Goal: Information Seeking & Learning: Find contact information

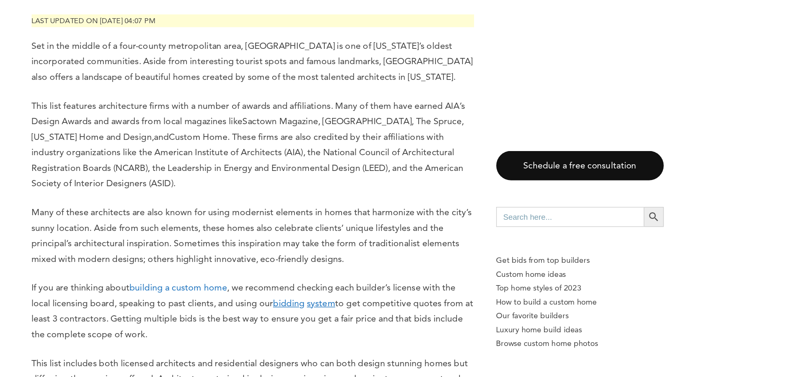
scroll to position [504, 0]
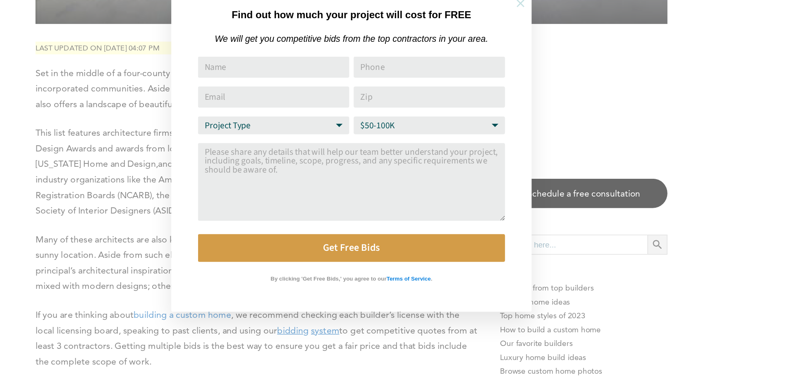
click at [522, 76] on icon at bounding box center [523, 77] width 6 height 6
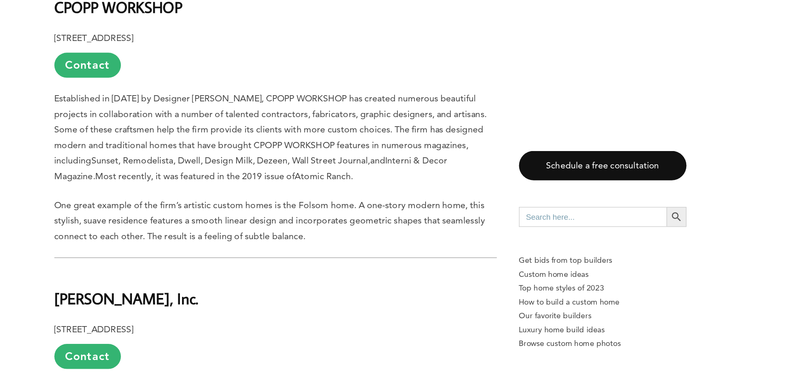
scroll to position [1086, 0]
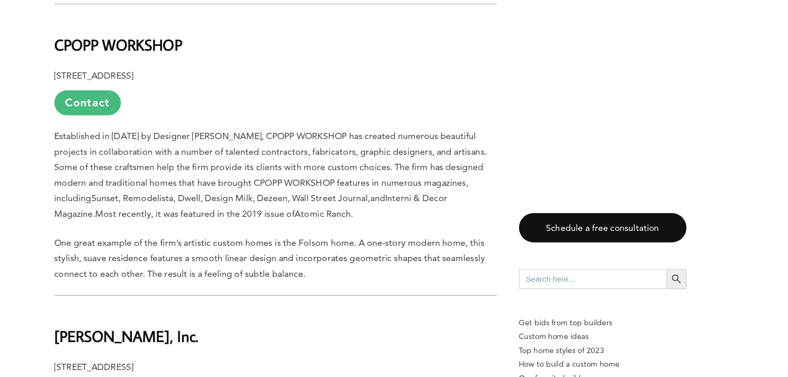
click at [187, 127] on link "Contact" at bounding box center [183, 126] width 50 height 19
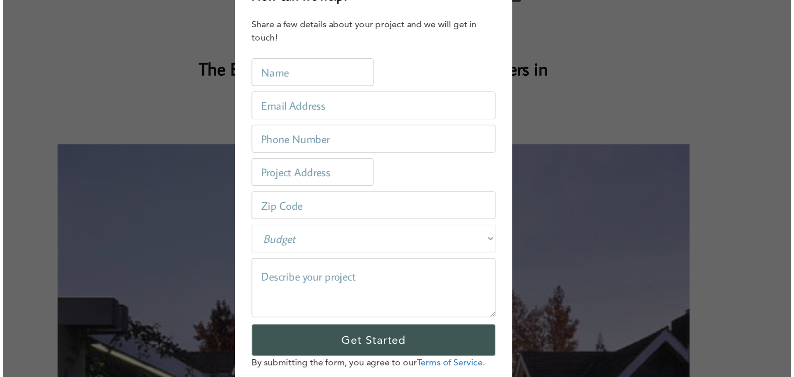
scroll to position [0, 0]
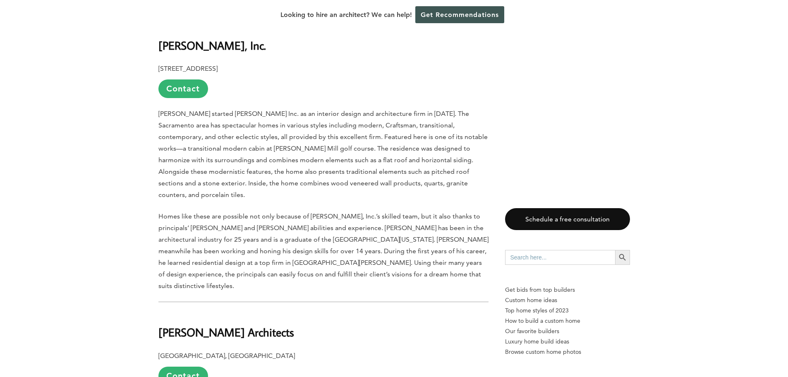
scroll to position [1339, 0]
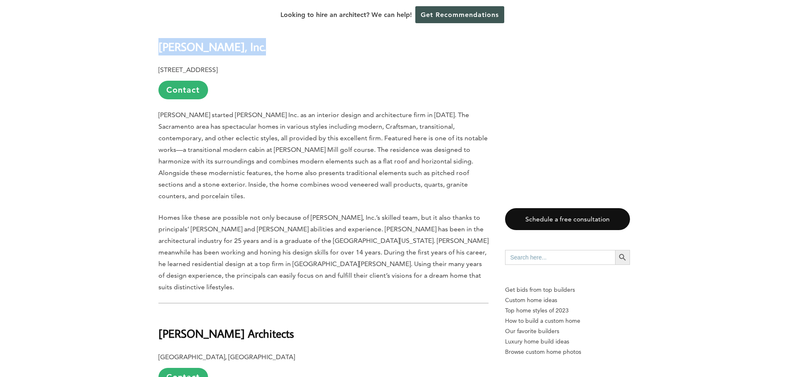
drag, startPoint x: 159, startPoint y: 46, endPoint x: 256, endPoint y: 33, distance: 97.6
click at [256, 33] on h2 "[PERSON_NAME], Inc." at bounding box center [323, 40] width 330 height 29
copy b "[PERSON_NAME], Inc."
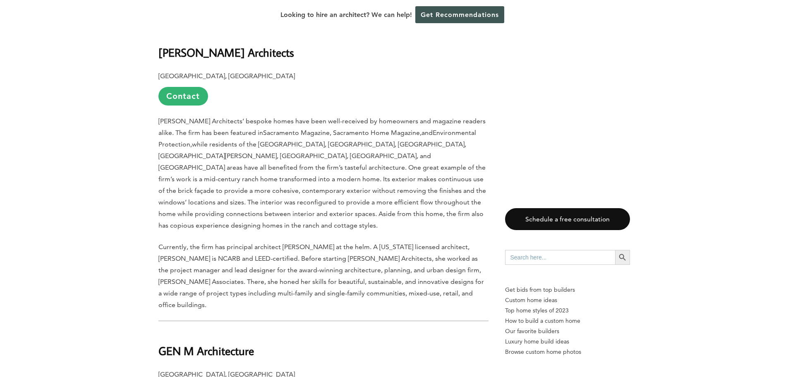
scroll to position [1620, 0]
drag, startPoint x: 234, startPoint y: 43, endPoint x: 152, endPoint y: 36, distance: 81.8
copy b "[PERSON_NAME] Architects"
